Goal: Find specific page/section: Find specific page/section

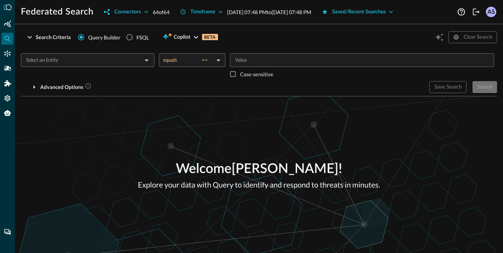
click at [272, 169] on p "Welcome [PERSON_NAME] !" at bounding box center [259, 169] width 242 height 20
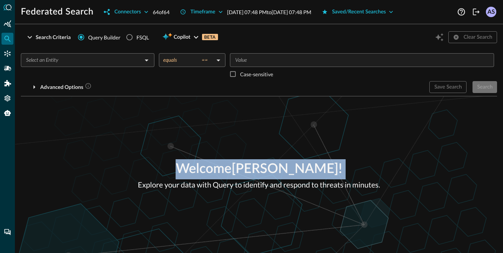
click at [265, 186] on p "Explore your data with Query to identify and respond to threats in minutes." at bounding box center [259, 184] width 242 height 11
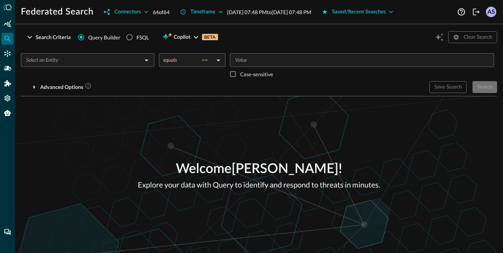
click at [265, 186] on p "Explore your data with Query to identify and respond to threats in minutes." at bounding box center [259, 184] width 242 height 11
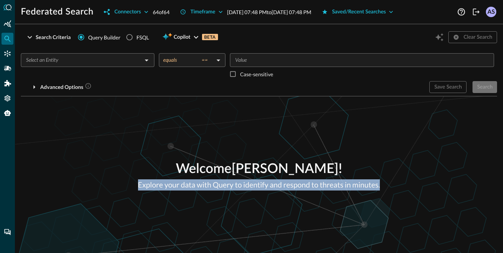
click at [269, 172] on p "Welcome [PERSON_NAME] !" at bounding box center [259, 169] width 242 height 20
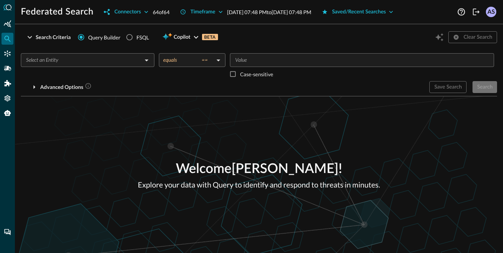
click at [269, 172] on p "Welcome [PERSON_NAME] !" at bounding box center [259, 169] width 242 height 20
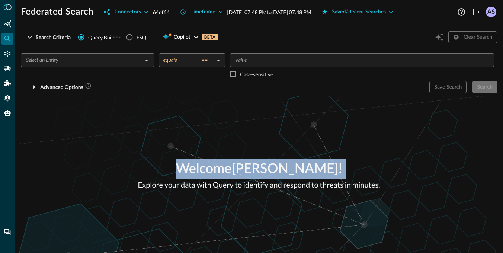
click at [261, 186] on p "Explore your data with Query to identify and respond to threats in minutes." at bounding box center [259, 184] width 242 height 11
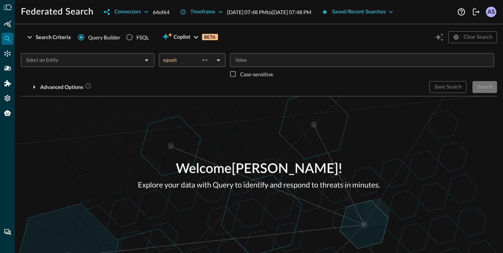
click at [261, 186] on p "Explore your data with Query to identify and respond to threats in minutes." at bounding box center [259, 184] width 242 height 11
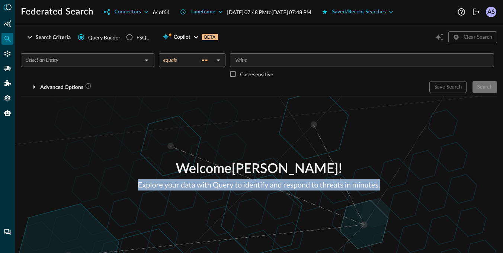
click at [263, 174] on p "Welcome [PERSON_NAME] !" at bounding box center [259, 169] width 242 height 20
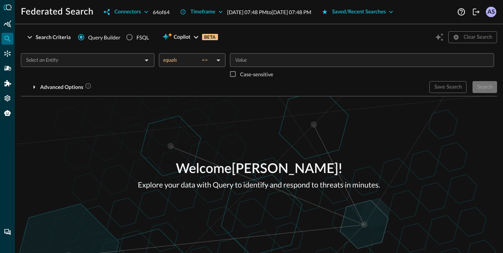
click at [263, 174] on p "Welcome [PERSON_NAME] !" at bounding box center [259, 169] width 242 height 20
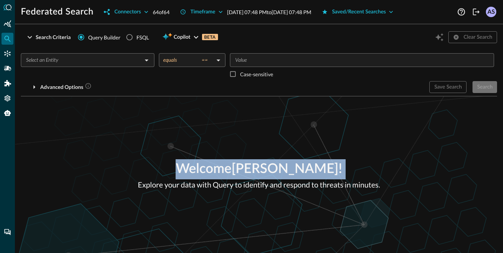
click at [267, 149] on div "Welcome [PERSON_NAME] ! Explore your data with Query to identify and respond to…" at bounding box center [259, 174] width 488 height 157
